Goal: Communication & Community: Answer question/provide support

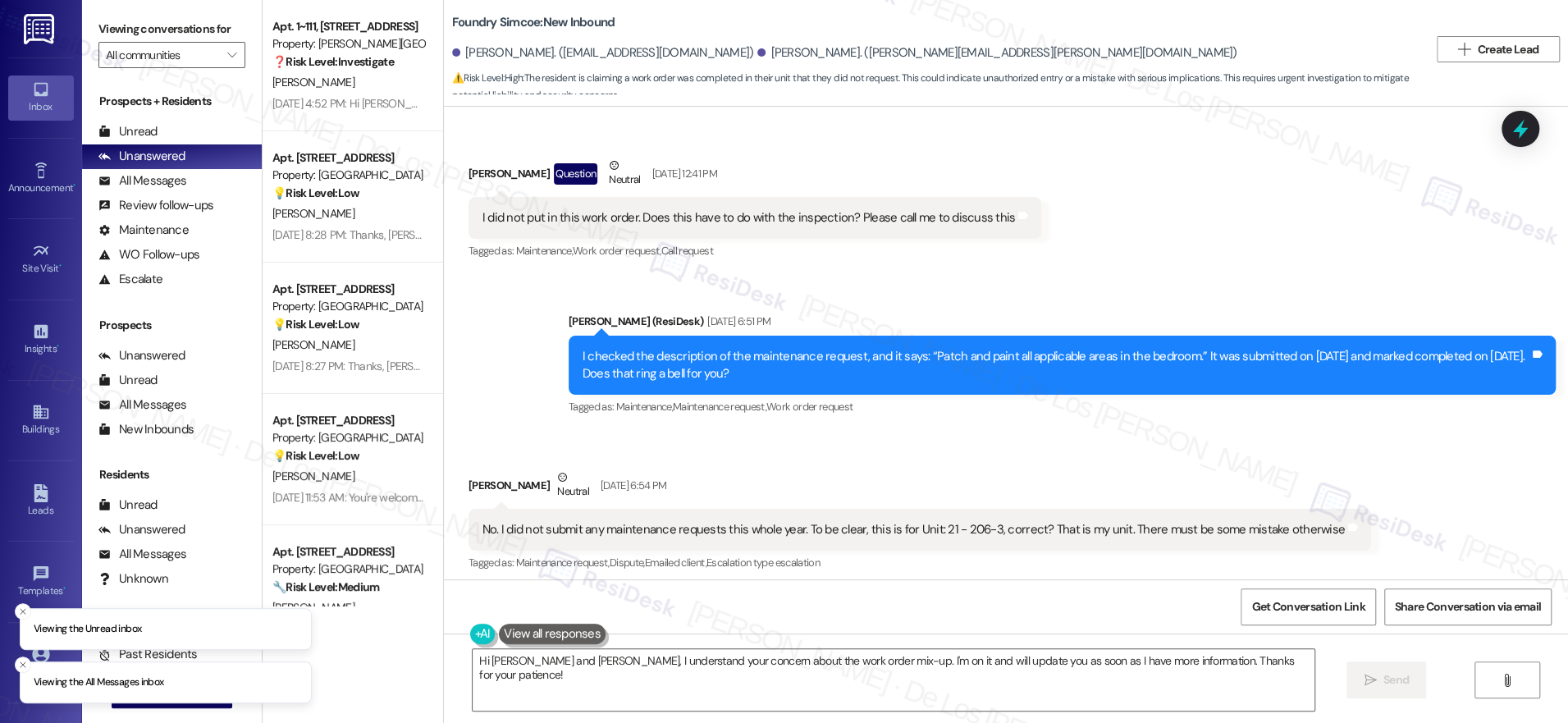
scroll to position [1773, 0]
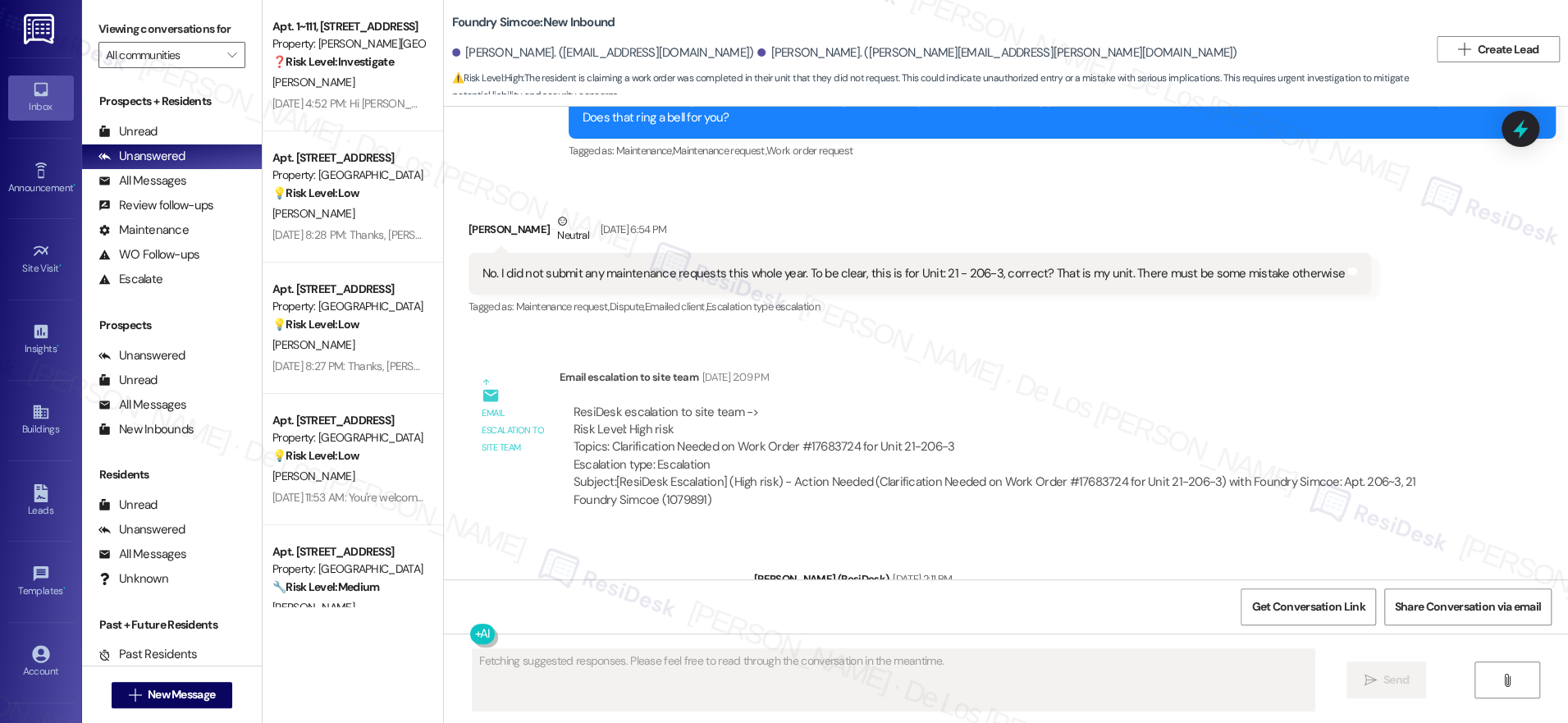
scroll to position [2264, 0]
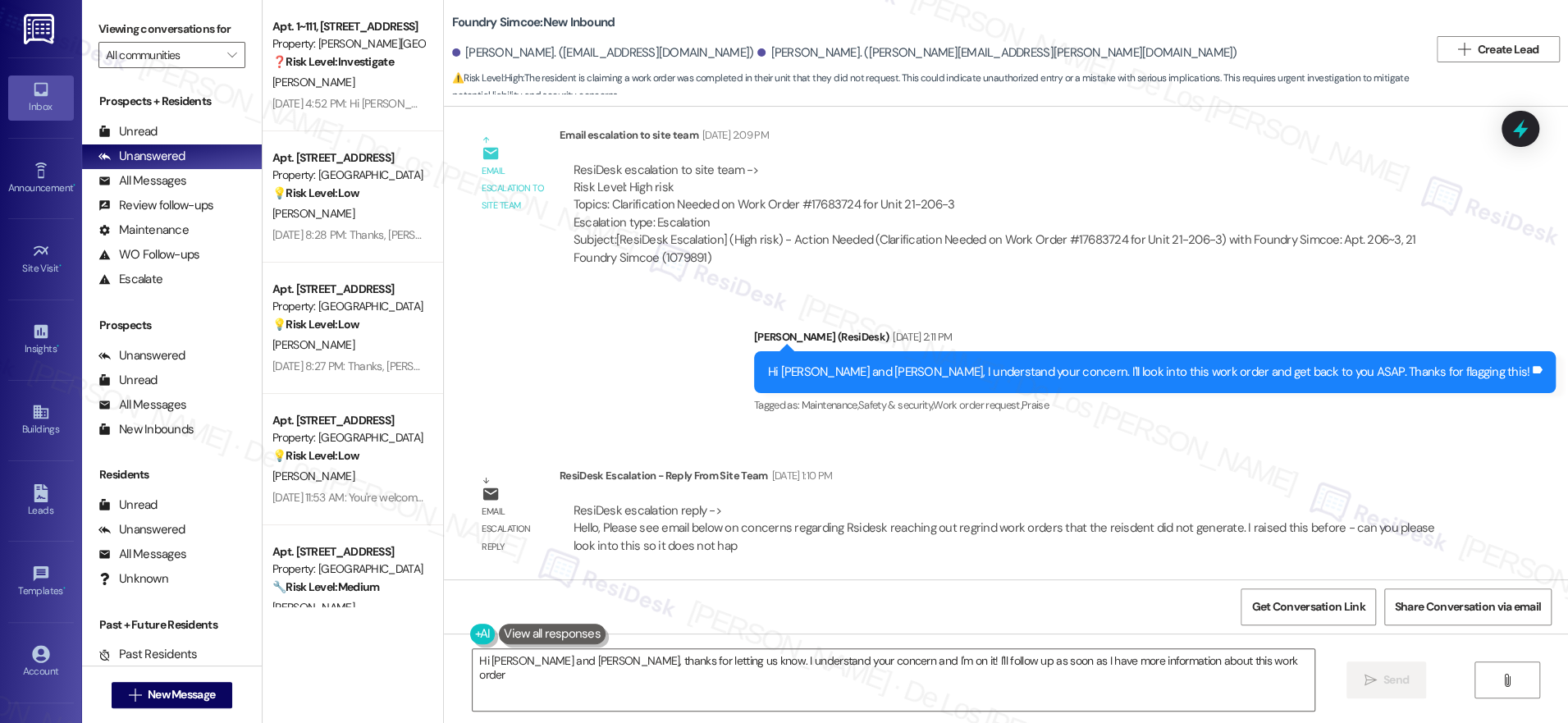
type textarea "Hi Matthew and Andrea, thanks for letting us know. I understand your concern an…"
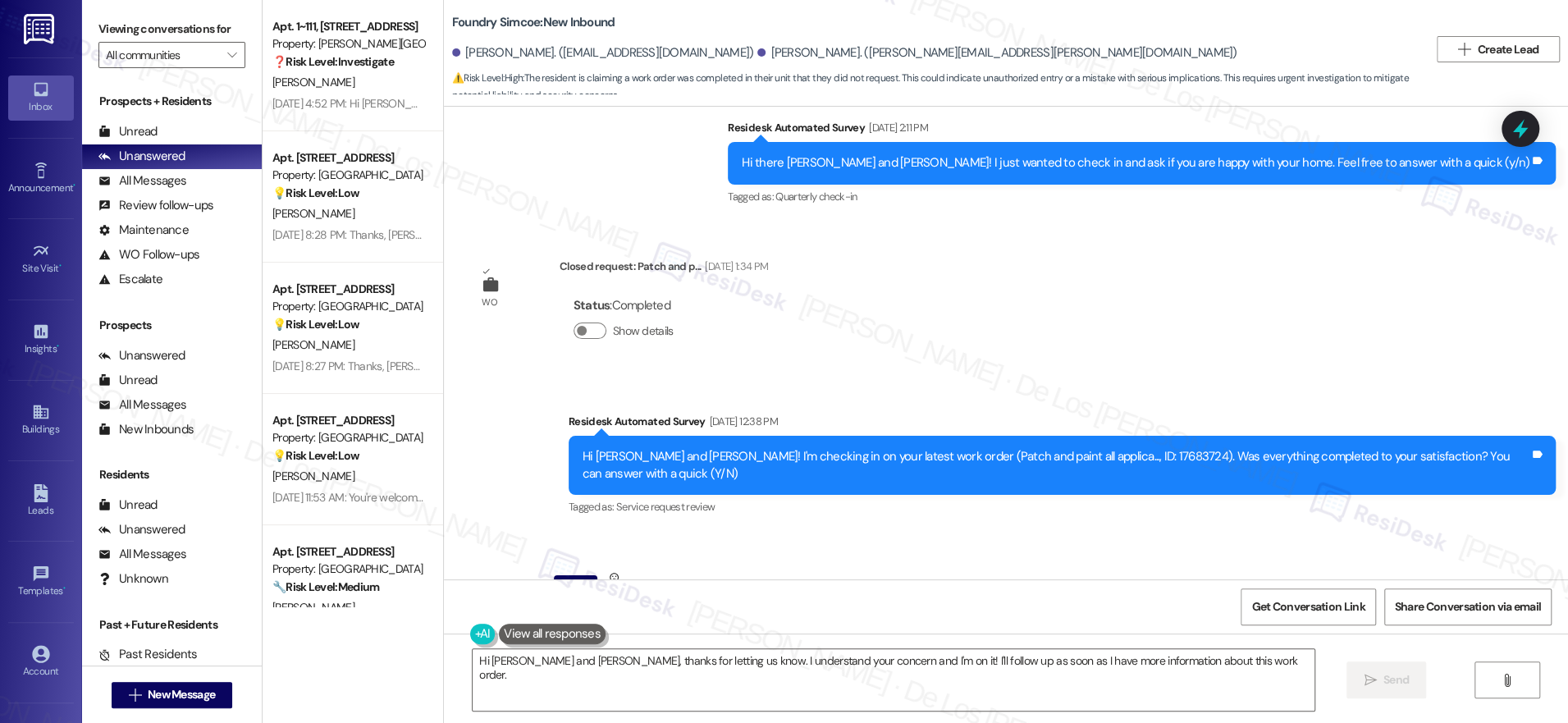
scroll to position [1356, 0]
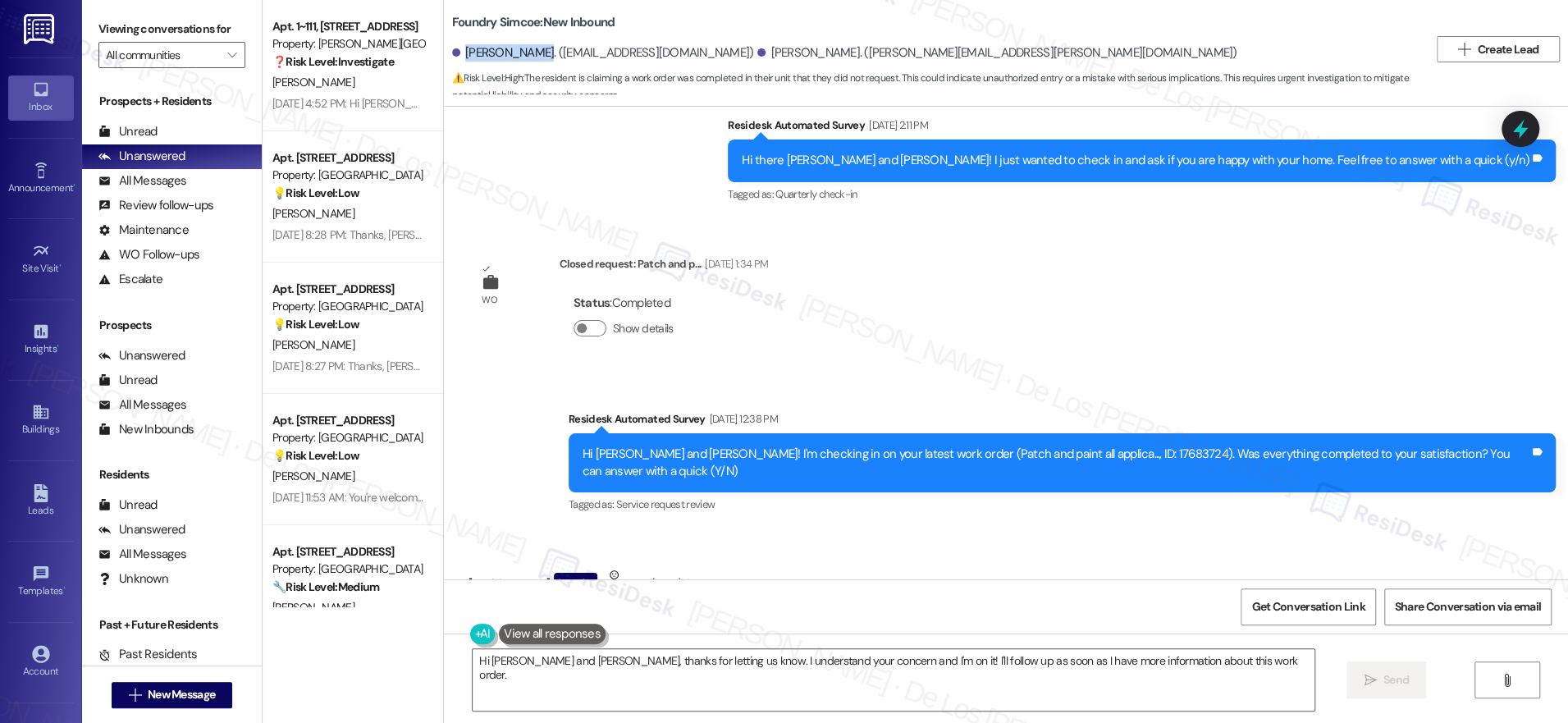
drag, startPoint x: 530, startPoint y: 52, endPoint x: 452, endPoint y: 51, distance: 78.0
click at [452, 51] on div "[PERSON_NAME]. ([EMAIL_ADDRESS][DOMAIN_NAME])" at bounding box center [603, 52] width 302 height 17
copy div "[PERSON_NAME]"
drag, startPoint x: 757, startPoint y: 53, endPoint x: 685, endPoint y: 51, distance: 72.0
click at [758, 49] on div "[PERSON_NAME]. ([PERSON_NAME][EMAIL_ADDRESS][PERSON_NAME][DOMAIN_NAME])" at bounding box center [996, 52] width 479 height 17
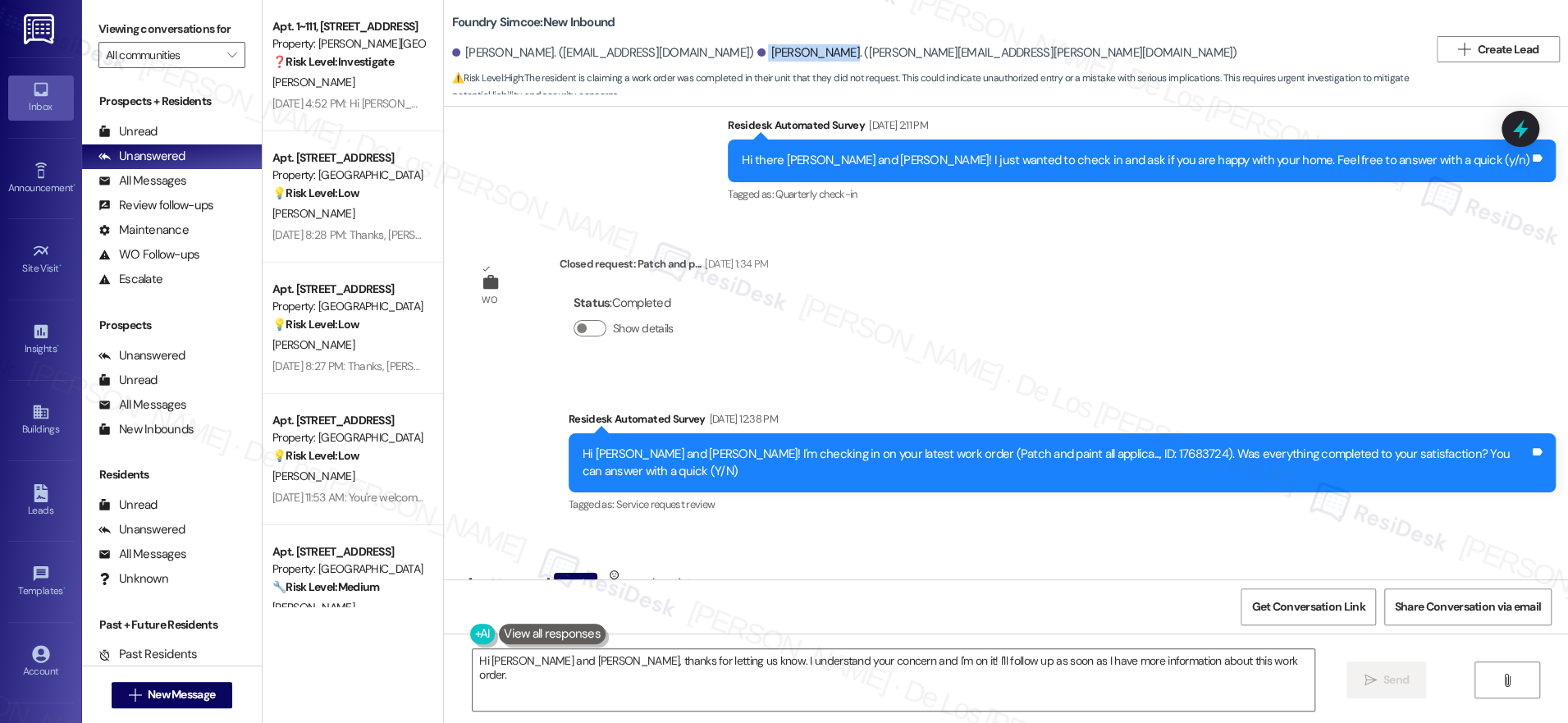
copy div "Andrea Jones."
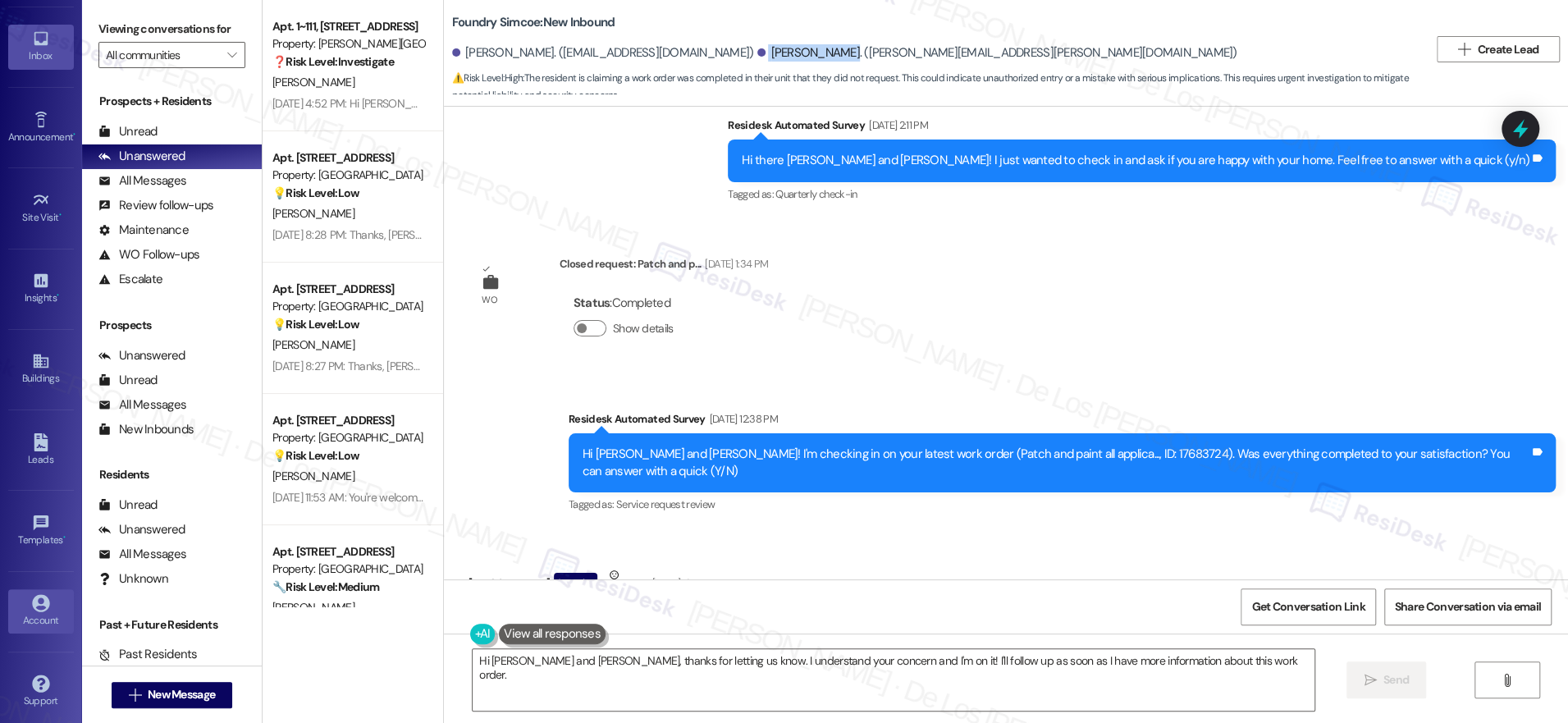
scroll to position [53, 0]
drag, startPoint x: 38, startPoint y: 594, endPoint x: 48, endPoint y: 588, distance: 11.7
click at [39, 594] on icon at bounding box center [41, 602] width 18 height 18
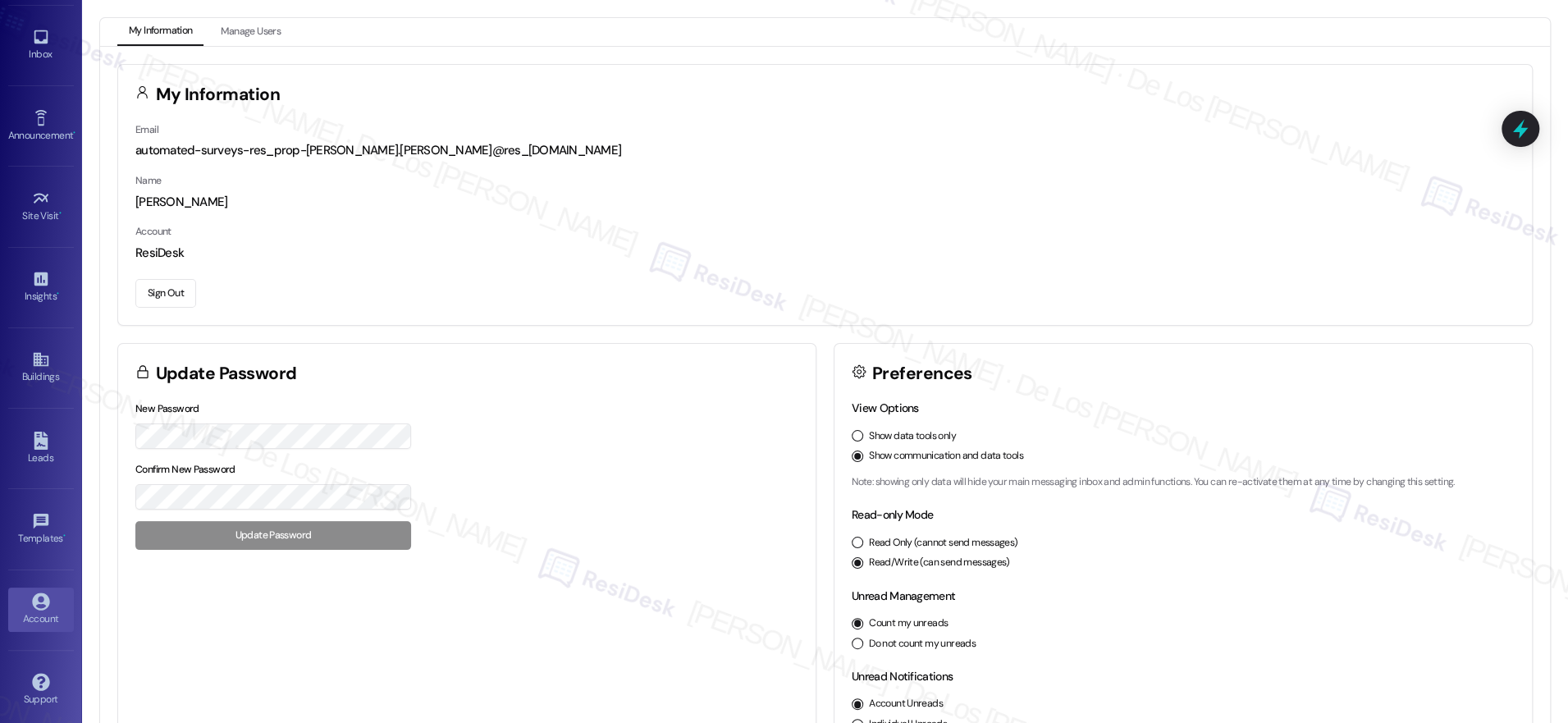
click at [166, 292] on button "Sign Out" at bounding box center [165, 293] width 61 height 29
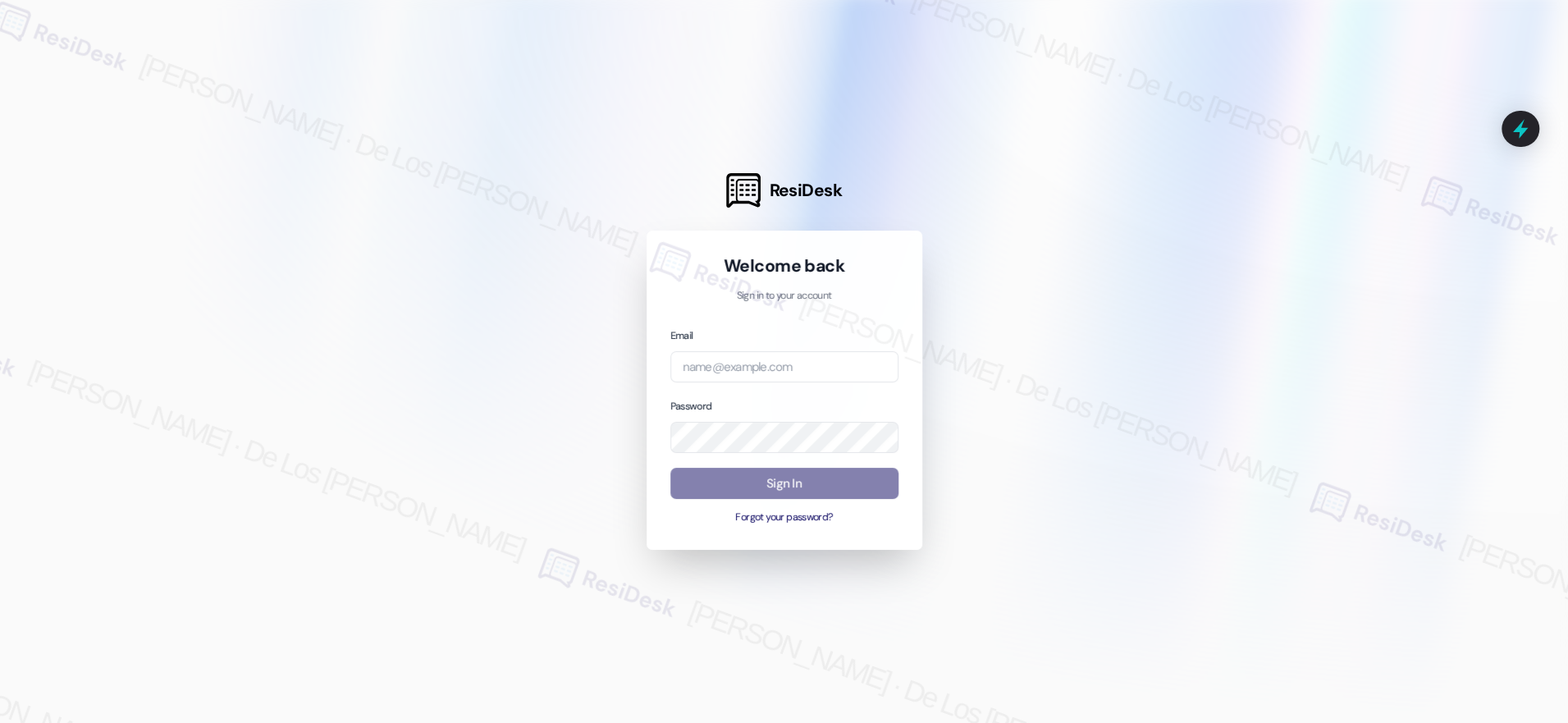
drag, startPoint x: 1378, startPoint y: 199, endPoint x: 1366, endPoint y: 203, distance: 12.6
click at [1375, 200] on div at bounding box center [784, 361] width 1568 height 723
click at [747, 365] on input "email" at bounding box center [784, 367] width 228 height 32
paste input "automated-surveys-campus_living_centres-resen.six@campus_living_centres.com"
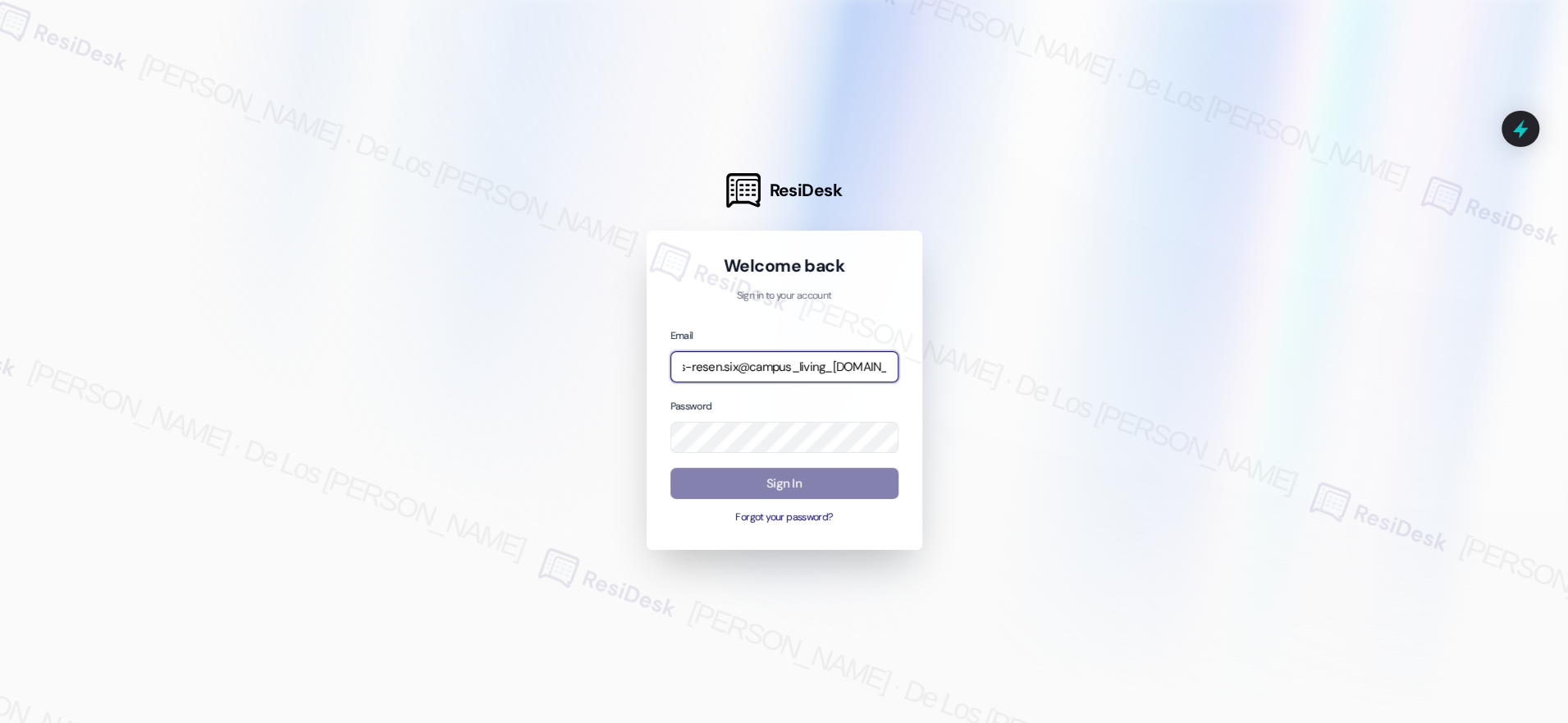
type input "automated-surveys-campus_living_centres-resen.six@campus_living_centres.com"
